Goal: Task Accomplishment & Management: Complete application form

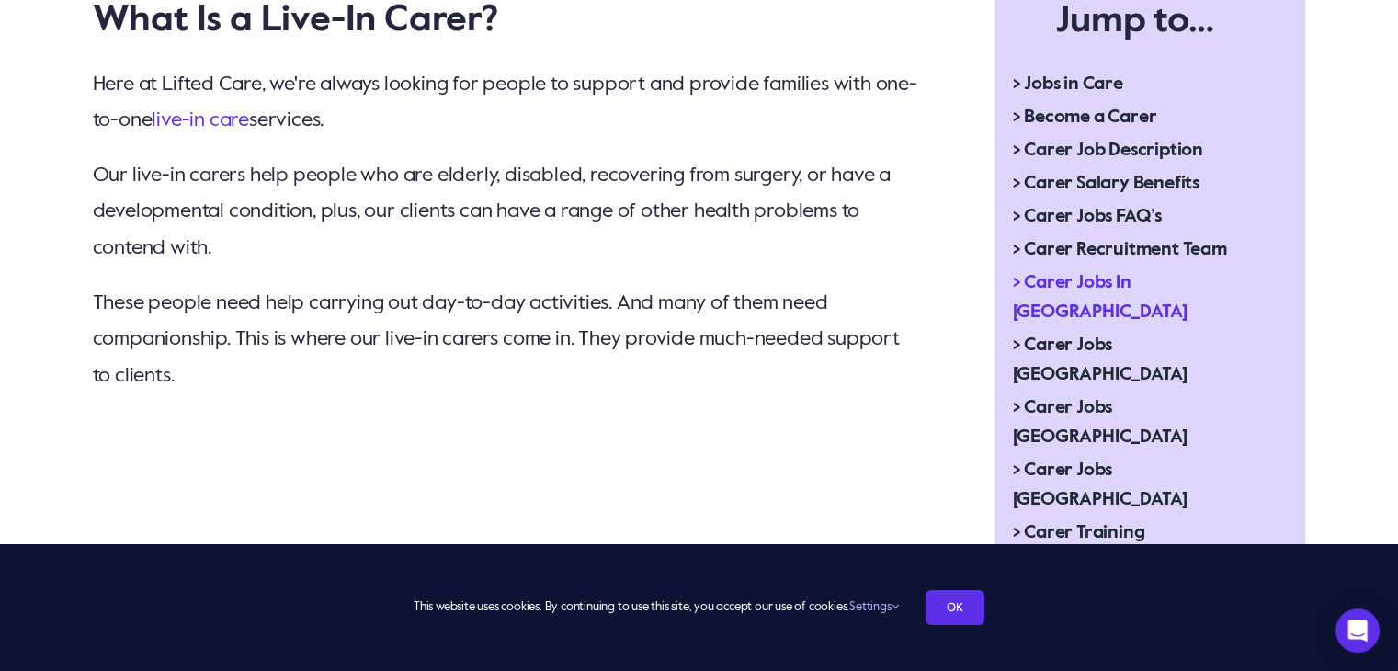
scroll to position [644, 0]
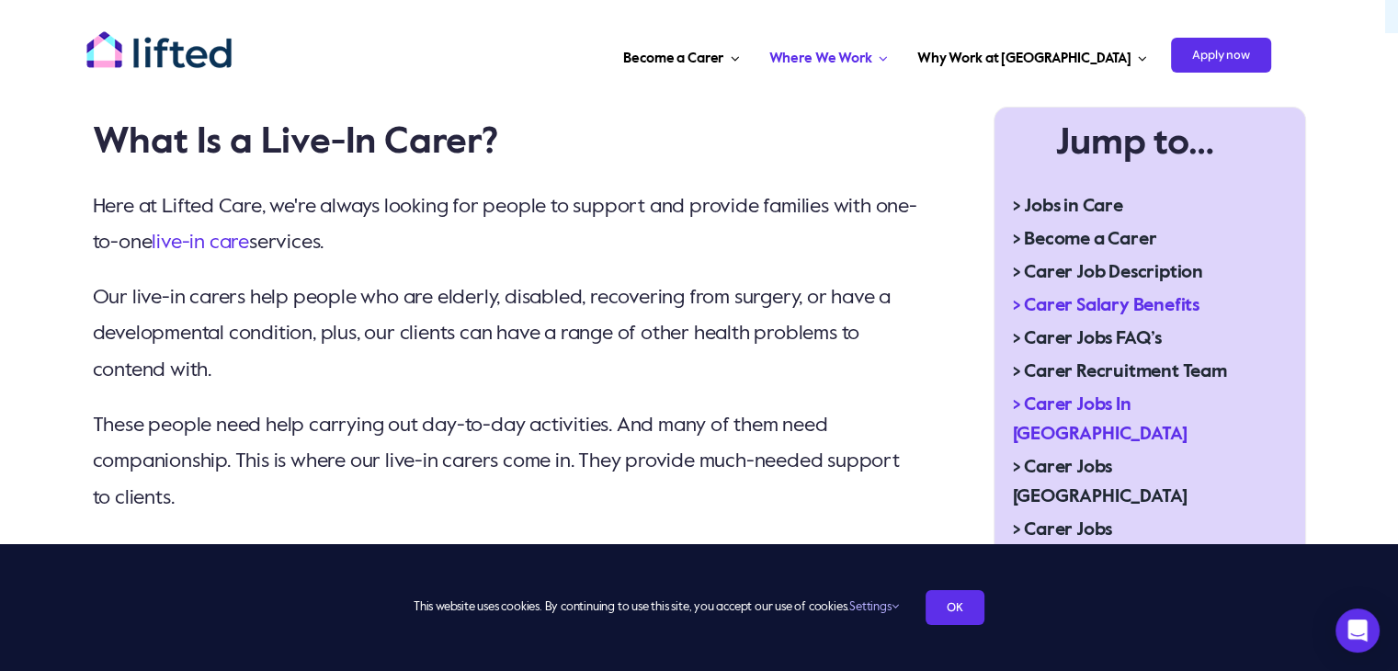
click at [1140, 307] on span "> Carer Salary Benefits" at bounding box center [1106, 305] width 187 height 29
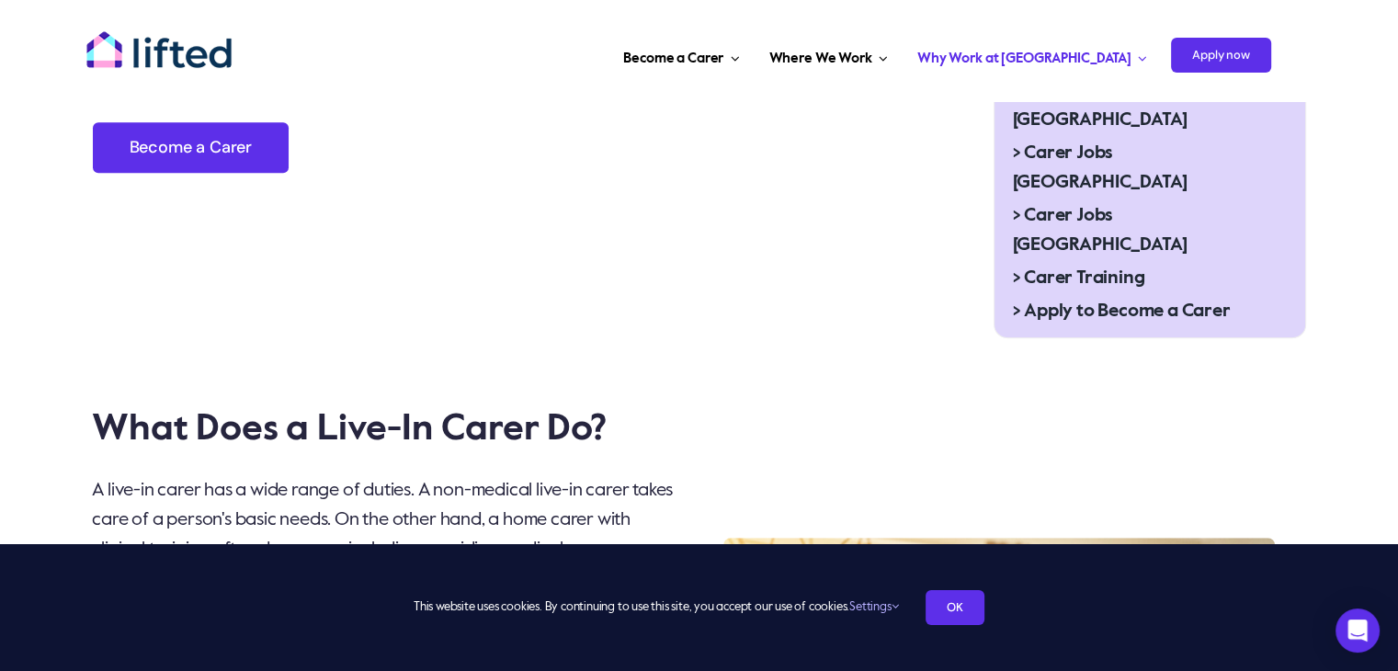
scroll to position [1103, 0]
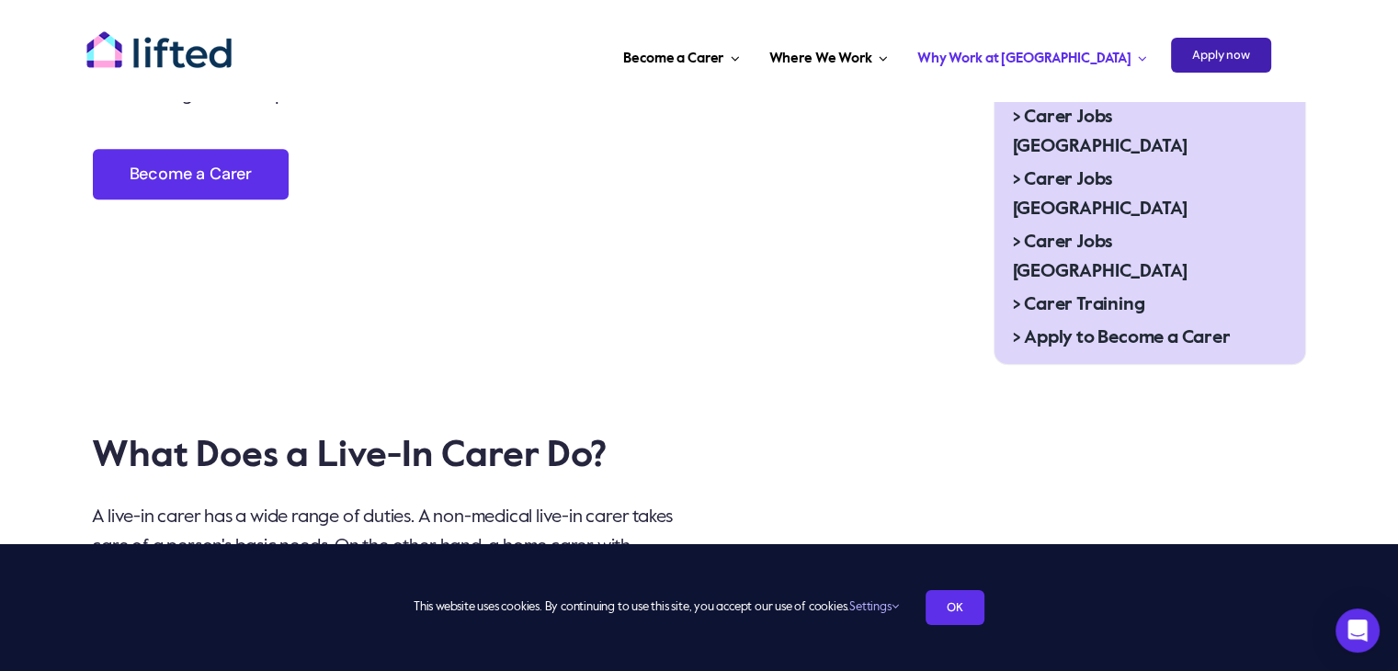
click at [1210, 49] on span "Apply now" at bounding box center [1221, 55] width 100 height 35
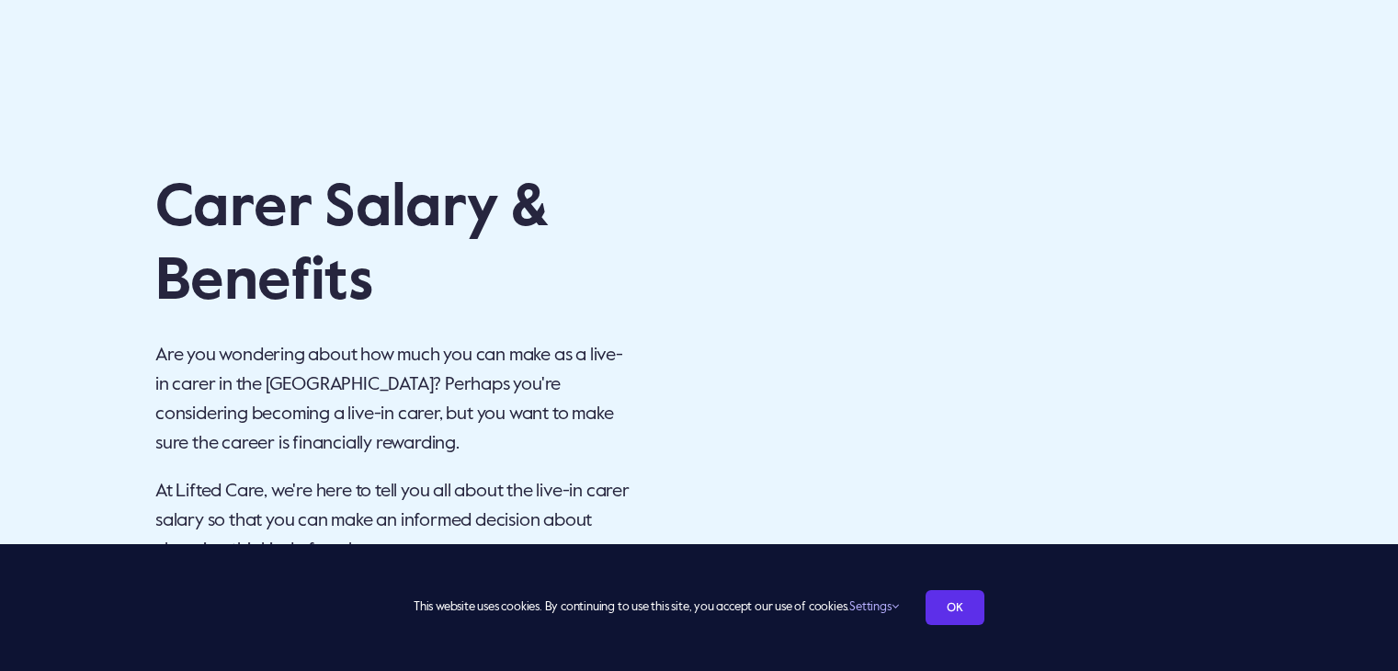
scroll to position [1103, 0]
